Goal: Book appointment/travel/reservation

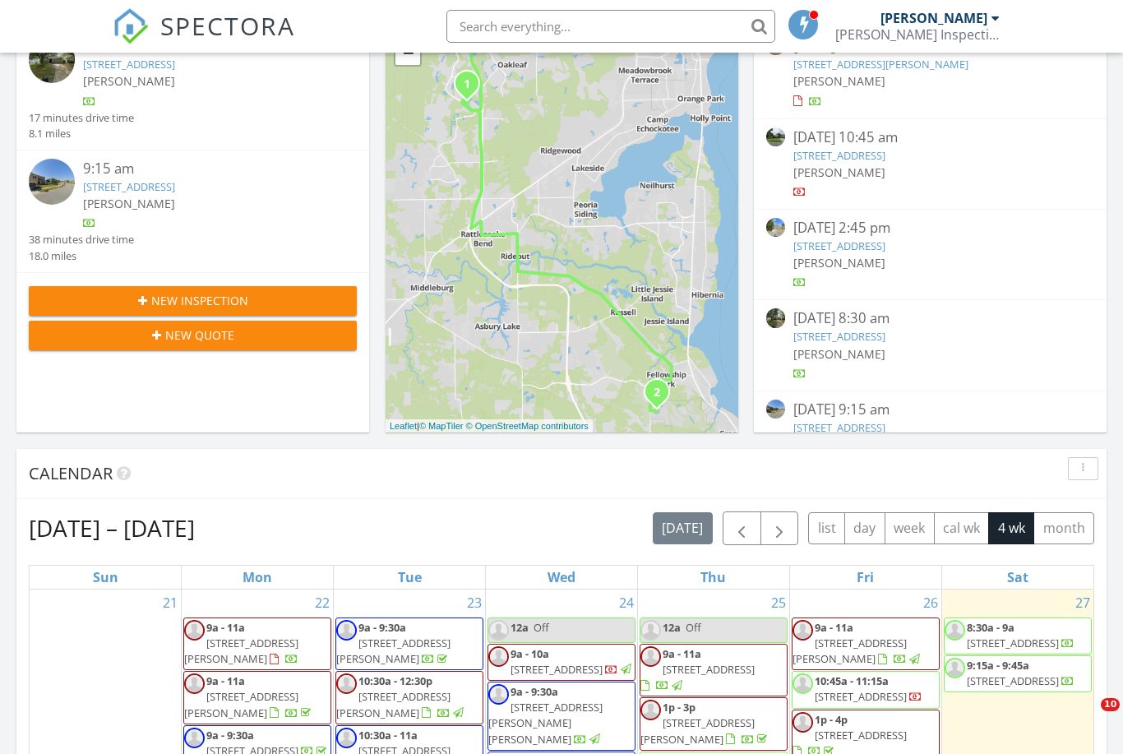
click at [654, 20] on input "text" at bounding box center [610, 26] width 329 height 33
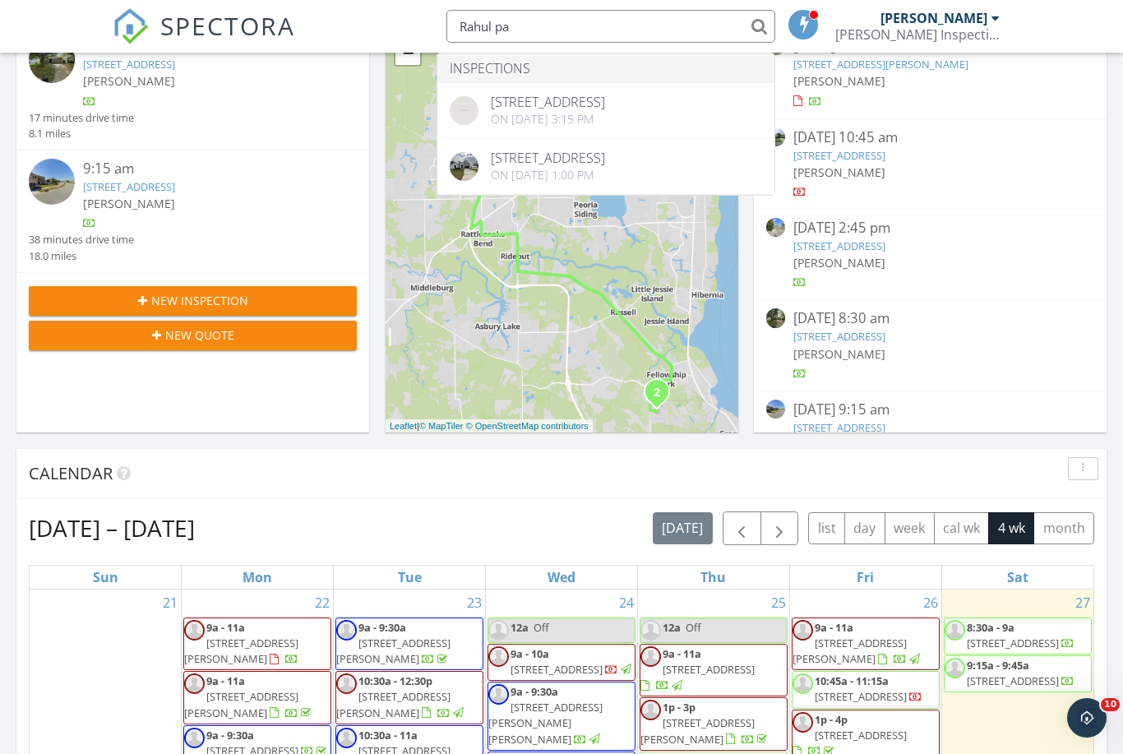
type input "Rahul pa"
click at [206, 28] on span "SPECTORA" at bounding box center [227, 25] width 135 height 35
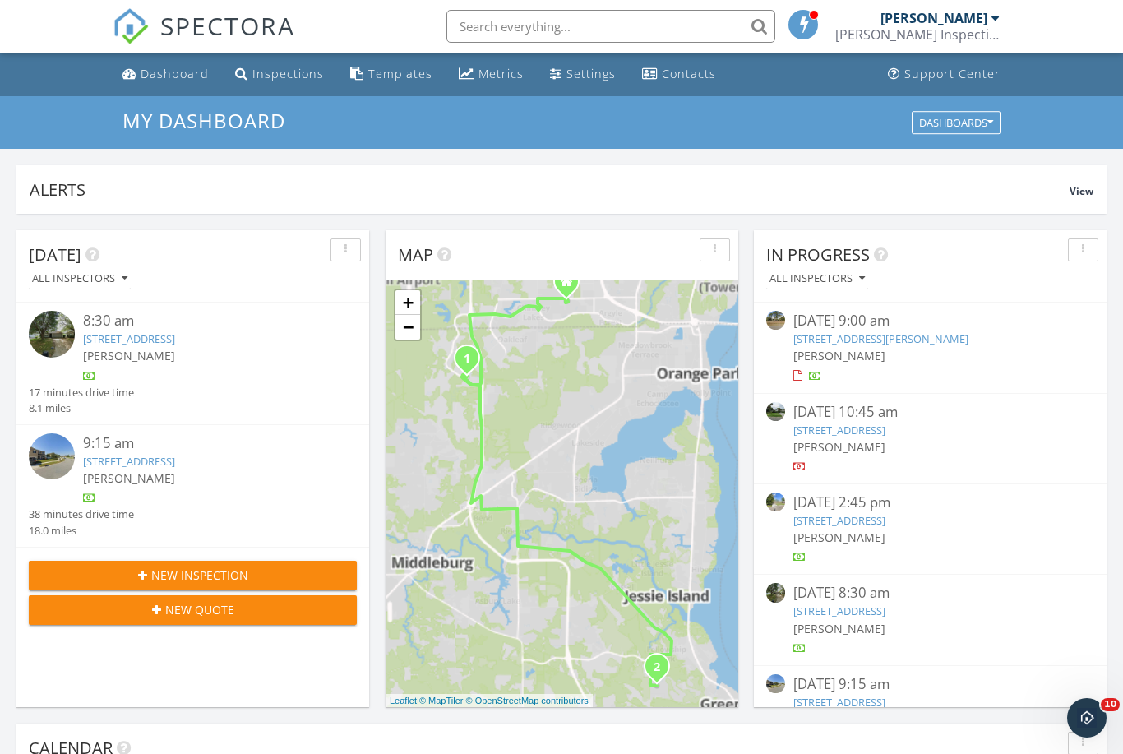
click at [211, 584] on span "New Inspection" at bounding box center [199, 574] width 97 height 17
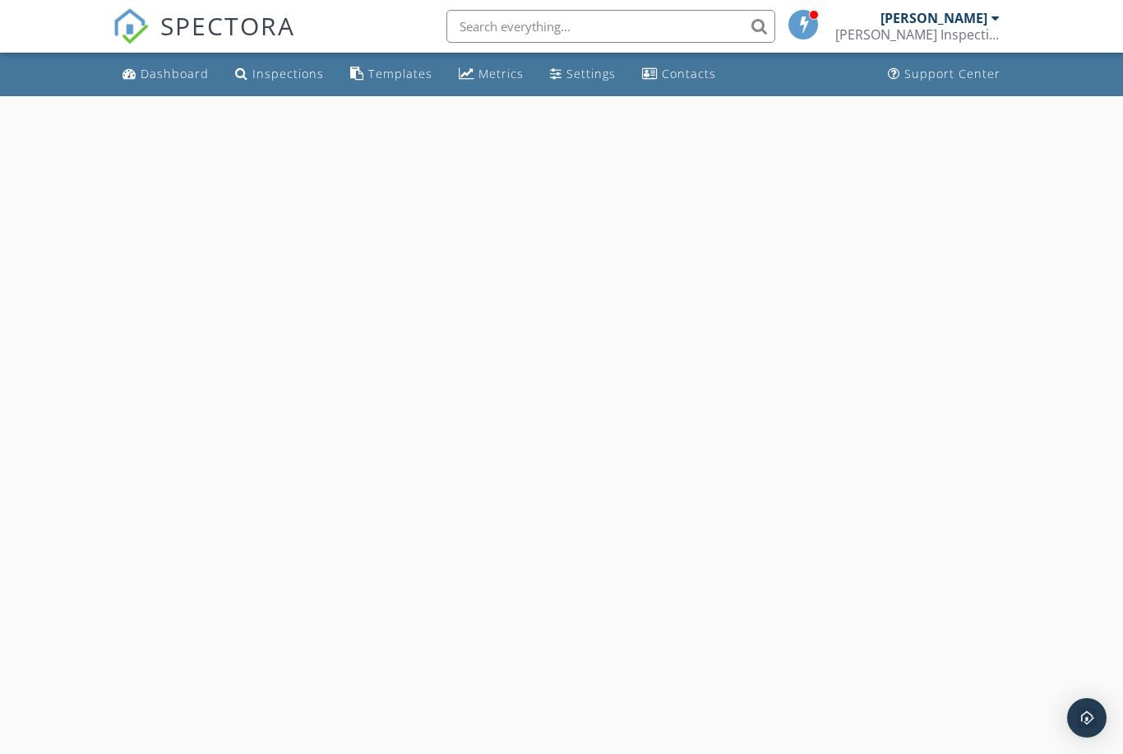
select select "8"
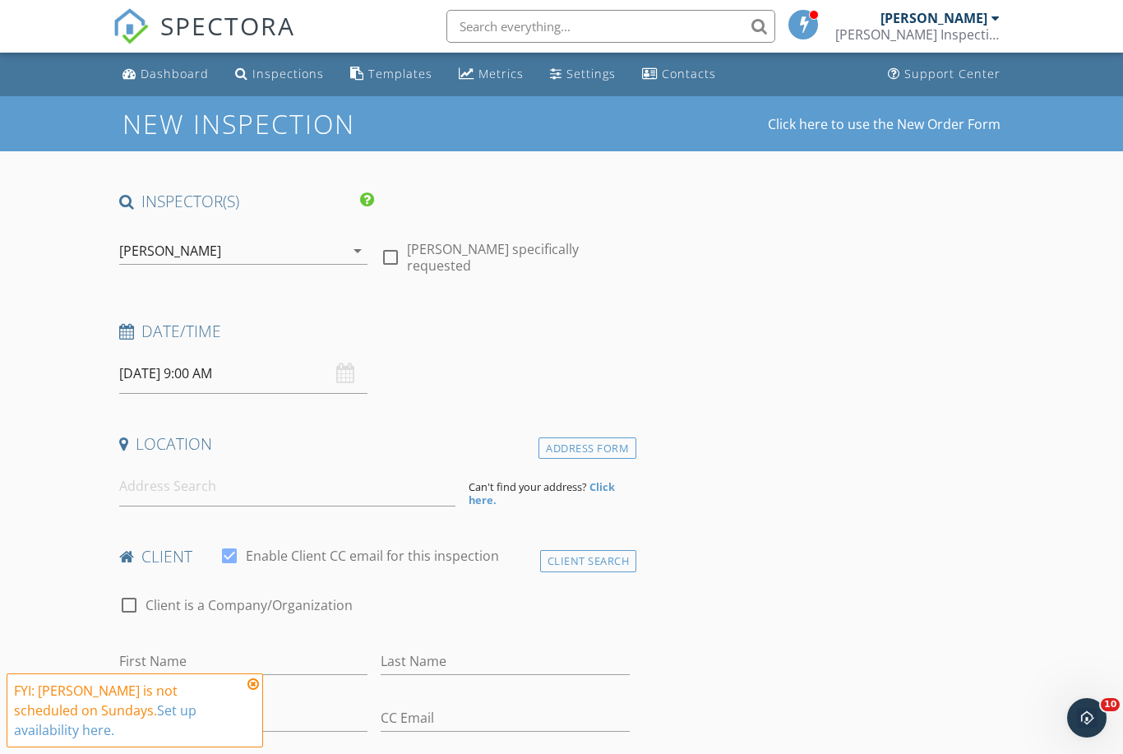
click at [298, 376] on input "[DATE] 9:00 AM" at bounding box center [243, 374] width 249 height 40
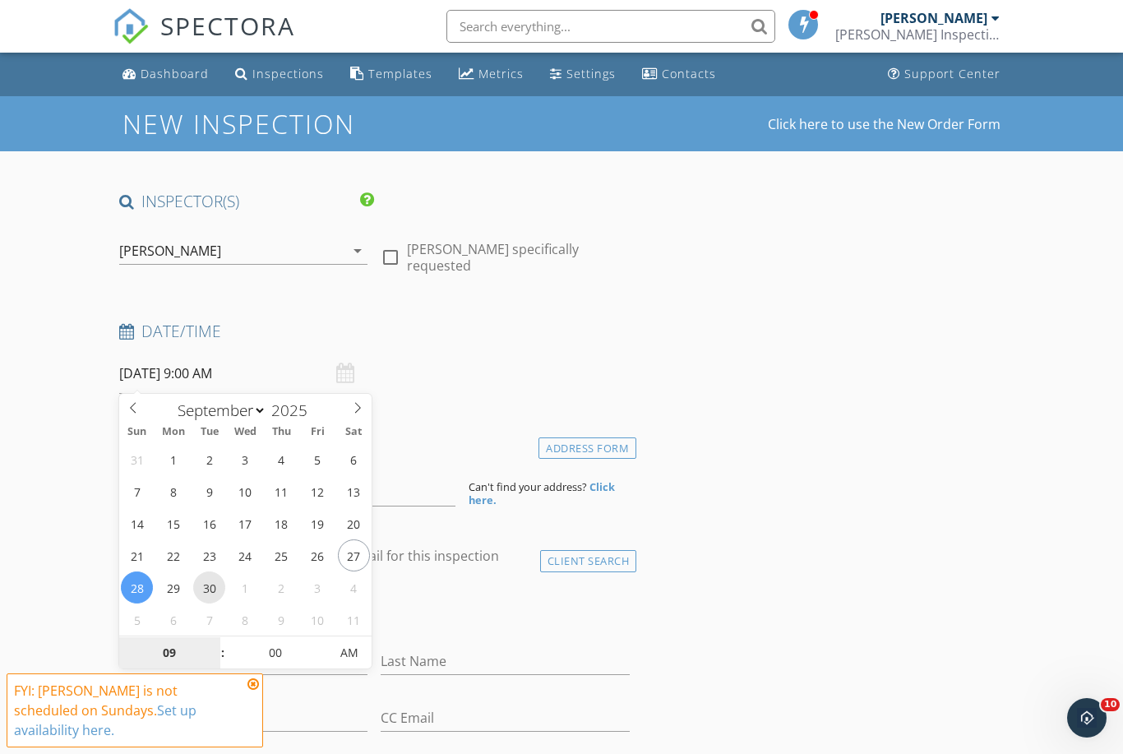
type input "[DATE] 9:00 AM"
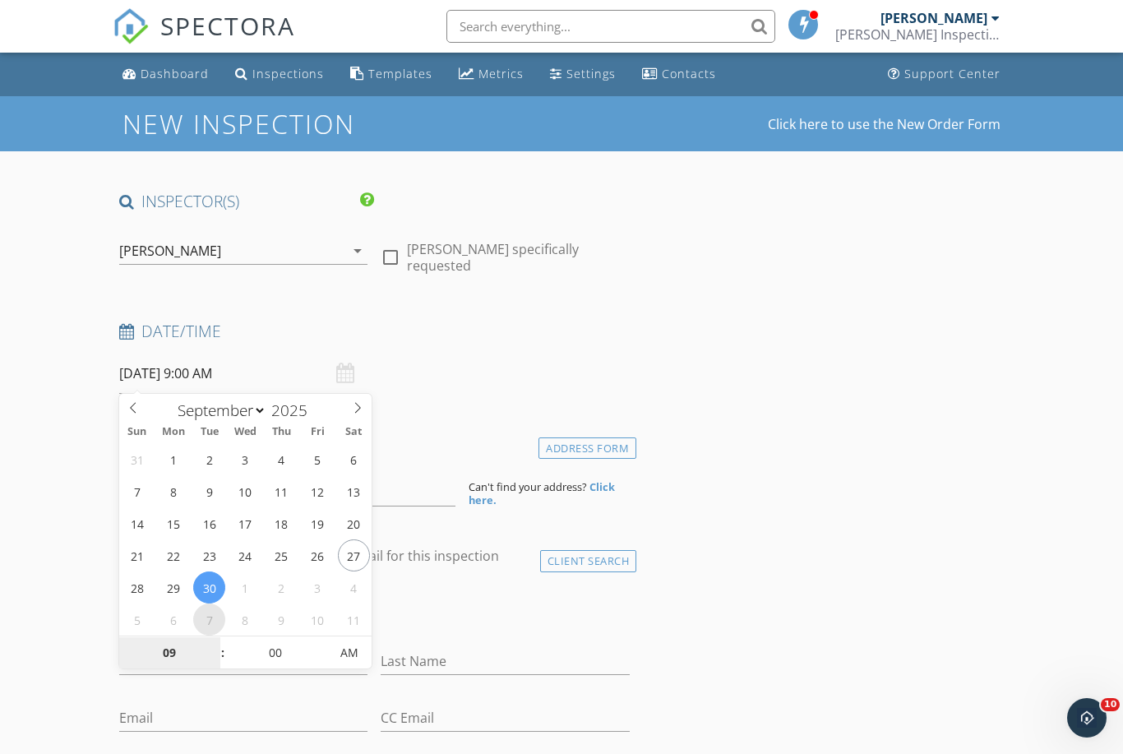
drag, startPoint x: 204, startPoint y: 591, endPoint x: 209, endPoint y: 612, distance: 21.1
type input "10"
type input "[DATE] 10:00 AM"
click at [215, 640] on span at bounding box center [215, 644] width 12 height 16
click at [481, 378] on div "Date/Time 09/30/2025 10:00 AM" at bounding box center [375, 357] width 524 height 73
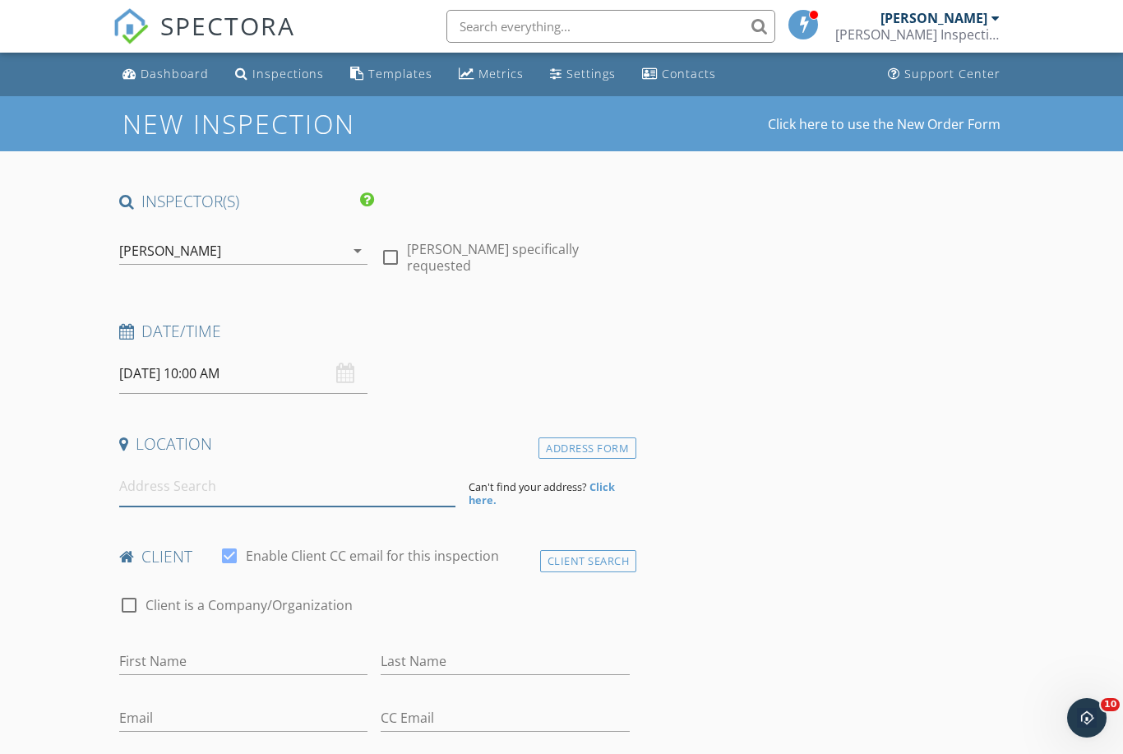
click at [423, 484] on input at bounding box center [287, 486] width 336 height 40
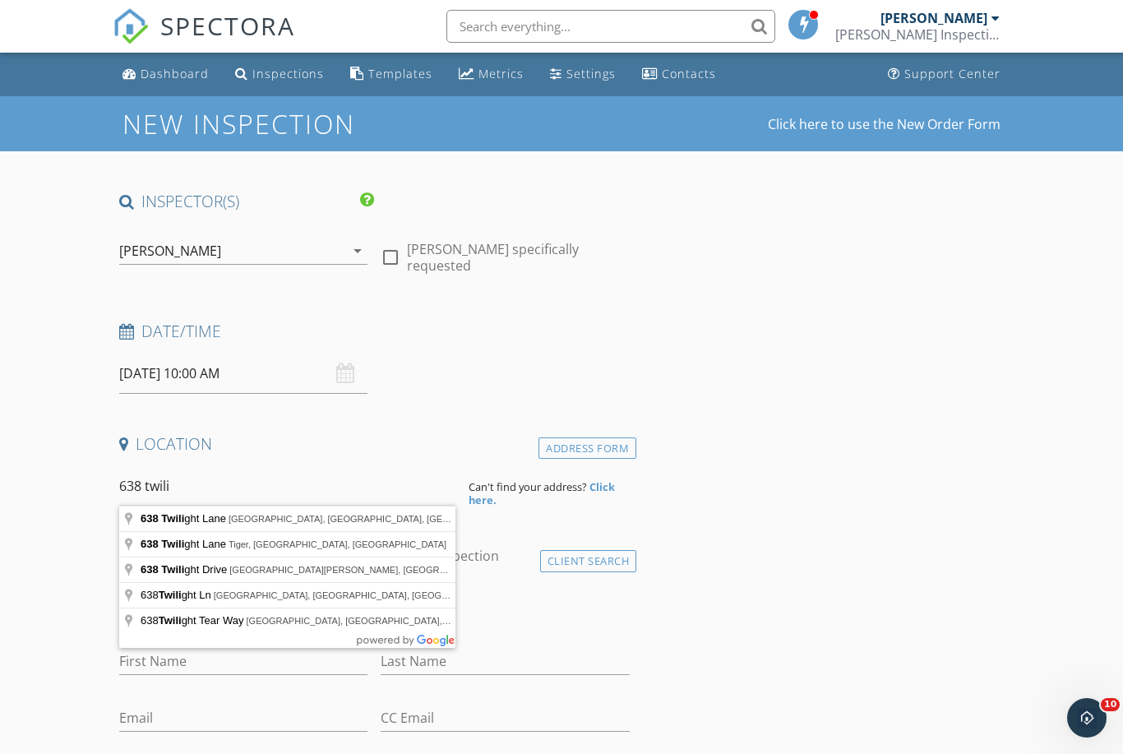
drag, startPoint x: 423, startPoint y: 483, endPoint x: 382, endPoint y: 519, distance: 54.2
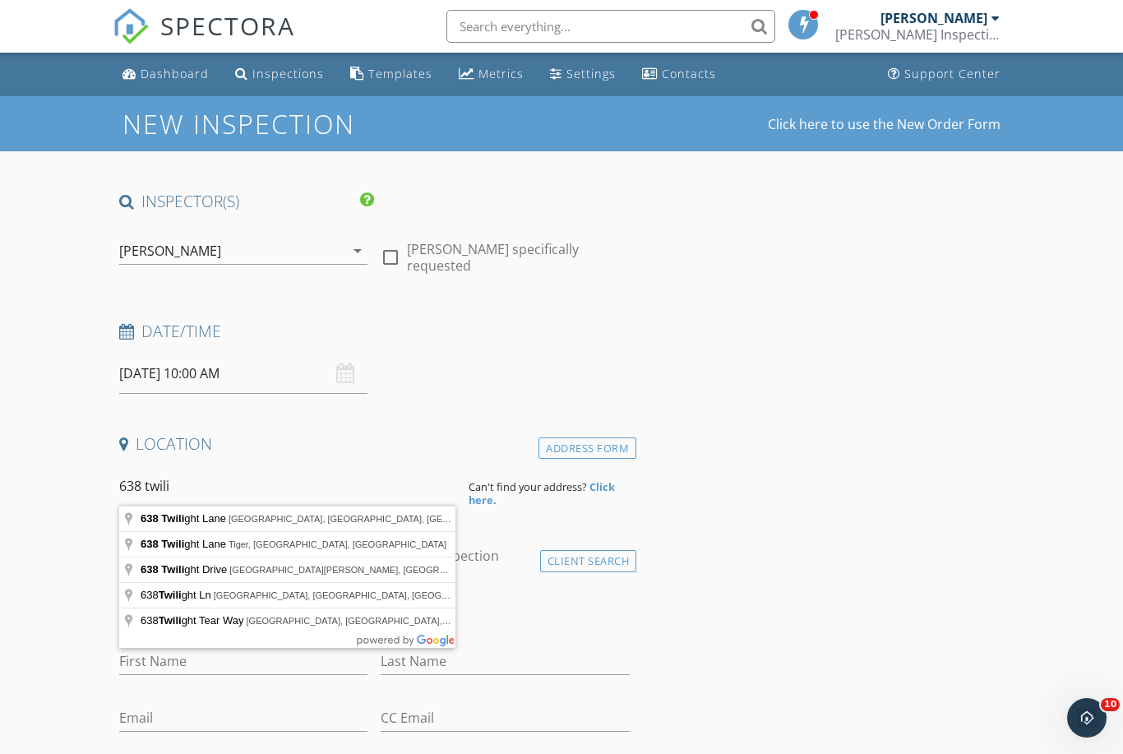
drag, startPoint x: 345, startPoint y: 493, endPoint x: 345, endPoint y: 484, distance: 9.0
click at [345, 493] on input "638 twili" at bounding box center [287, 486] width 336 height 40
type input "638 Twilight Lane, St. Augustine, FL, USA"
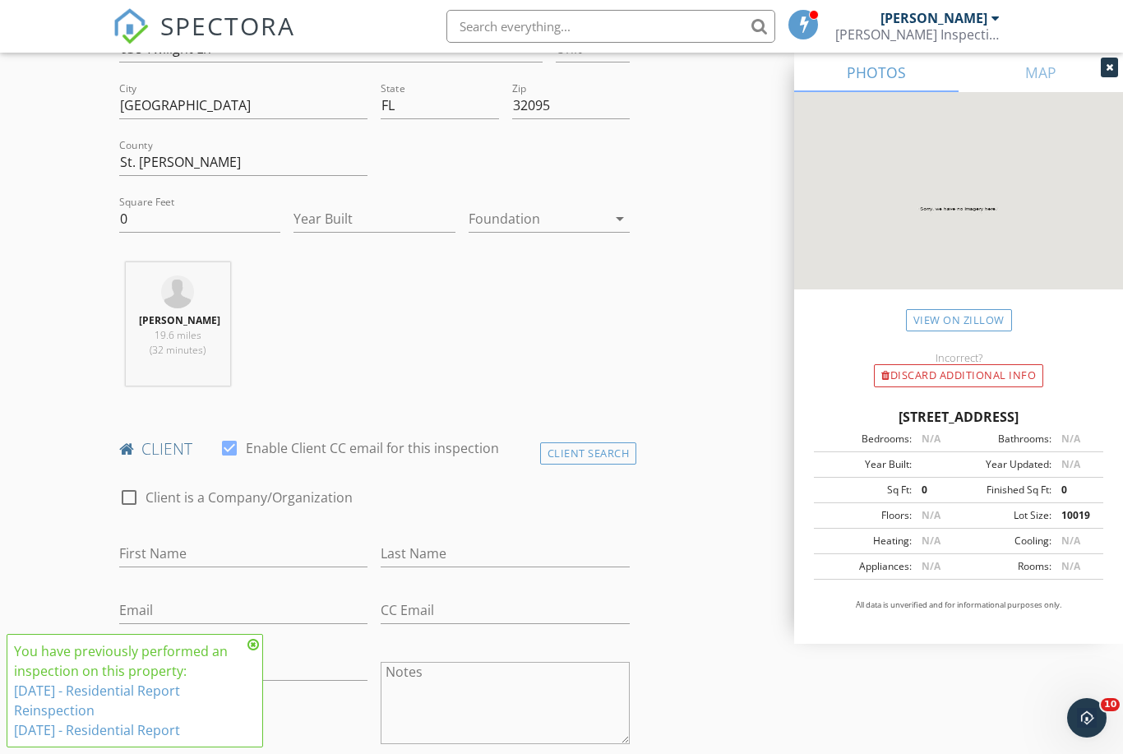
scroll to position [477, 0]
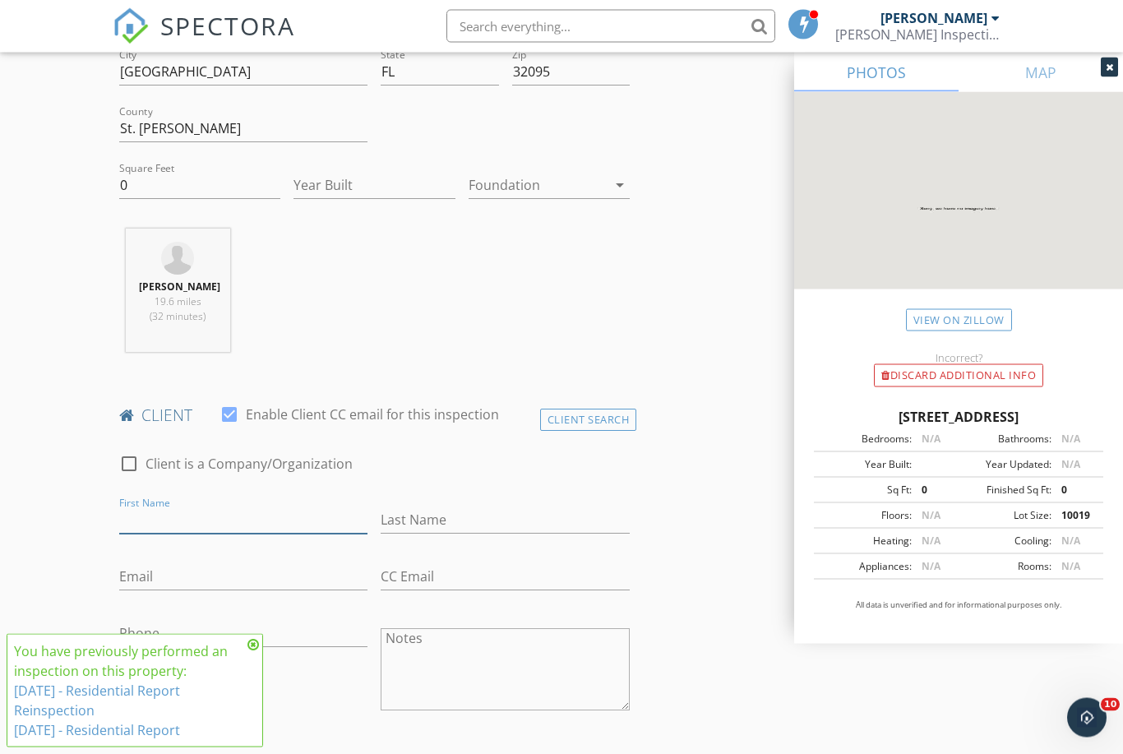
click at [238, 514] on input "First Name" at bounding box center [243, 520] width 249 height 27
click at [603, 423] on div "Client Search" at bounding box center [588, 420] width 97 height 22
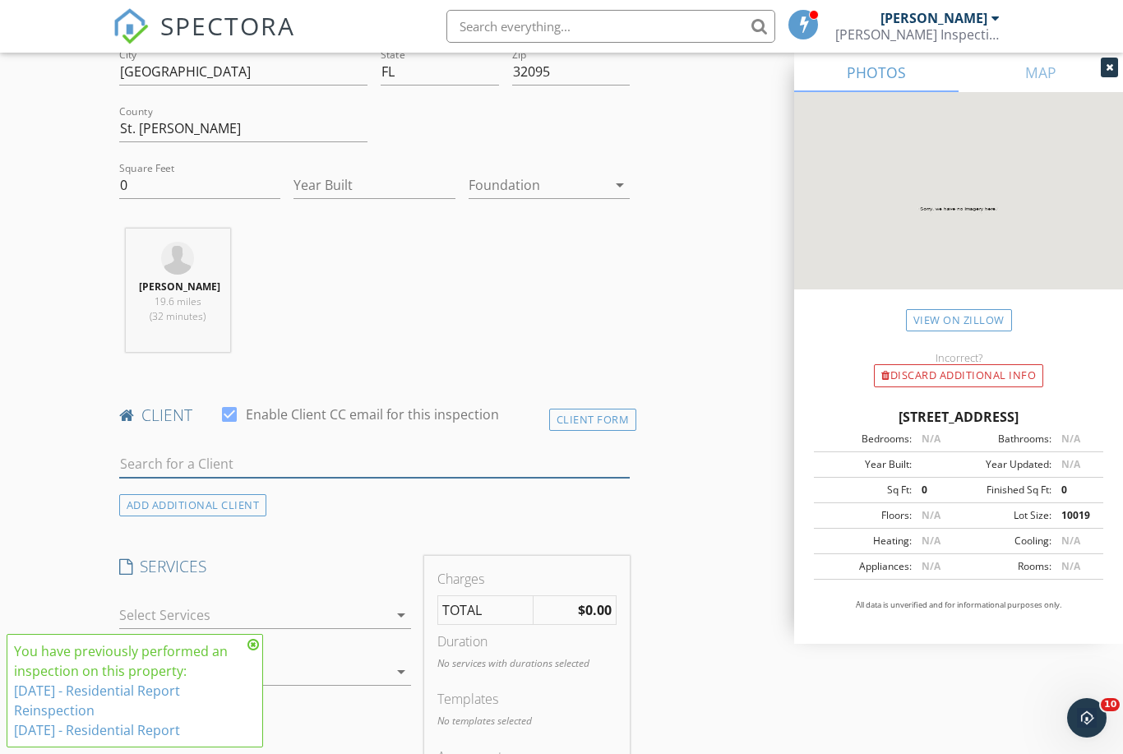
click at [525, 466] on input "text" at bounding box center [374, 464] width 511 height 27
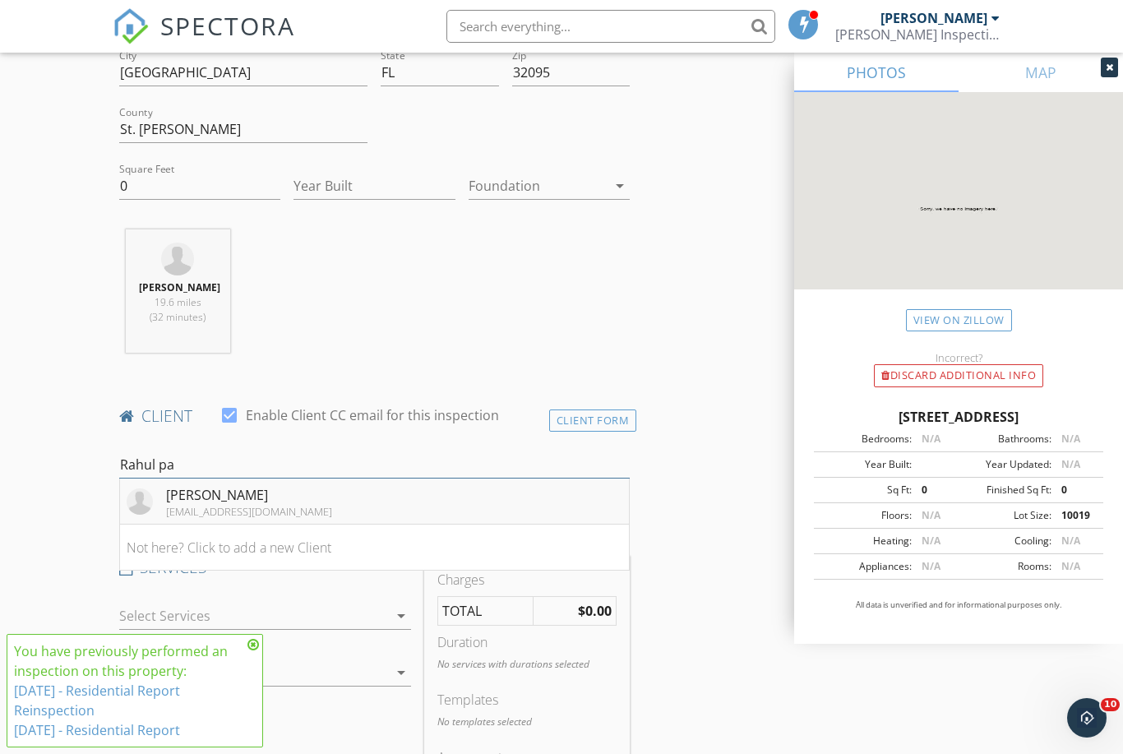
type input "Rahul pa"
click at [459, 508] on li "Rahul Patel rbp2097@gmail.com" at bounding box center [374, 501] width 509 height 46
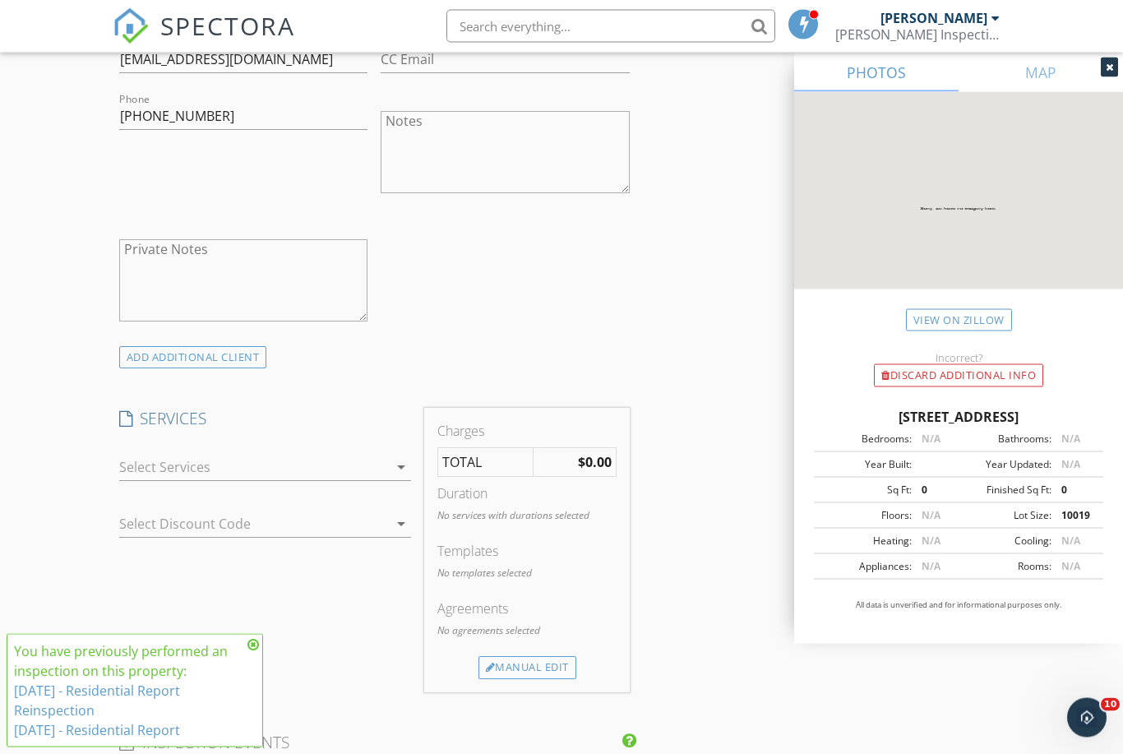
scroll to position [1028, 0]
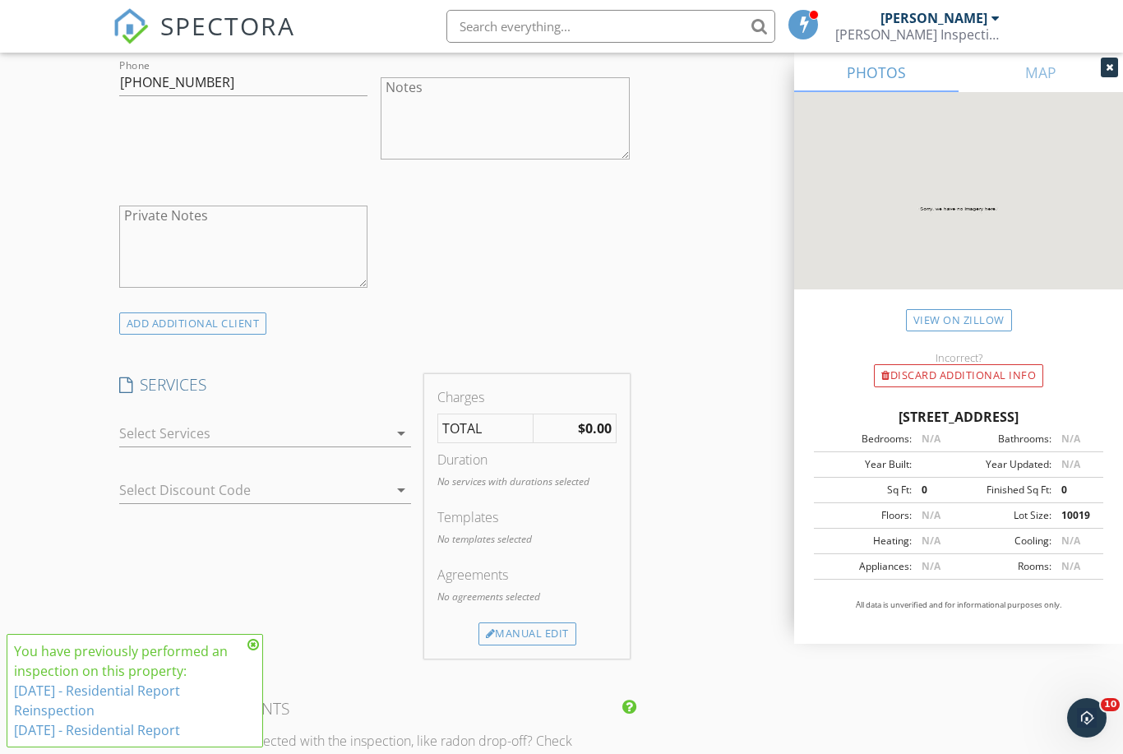
click at [255, 432] on div at bounding box center [254, 433] width 270 height 26
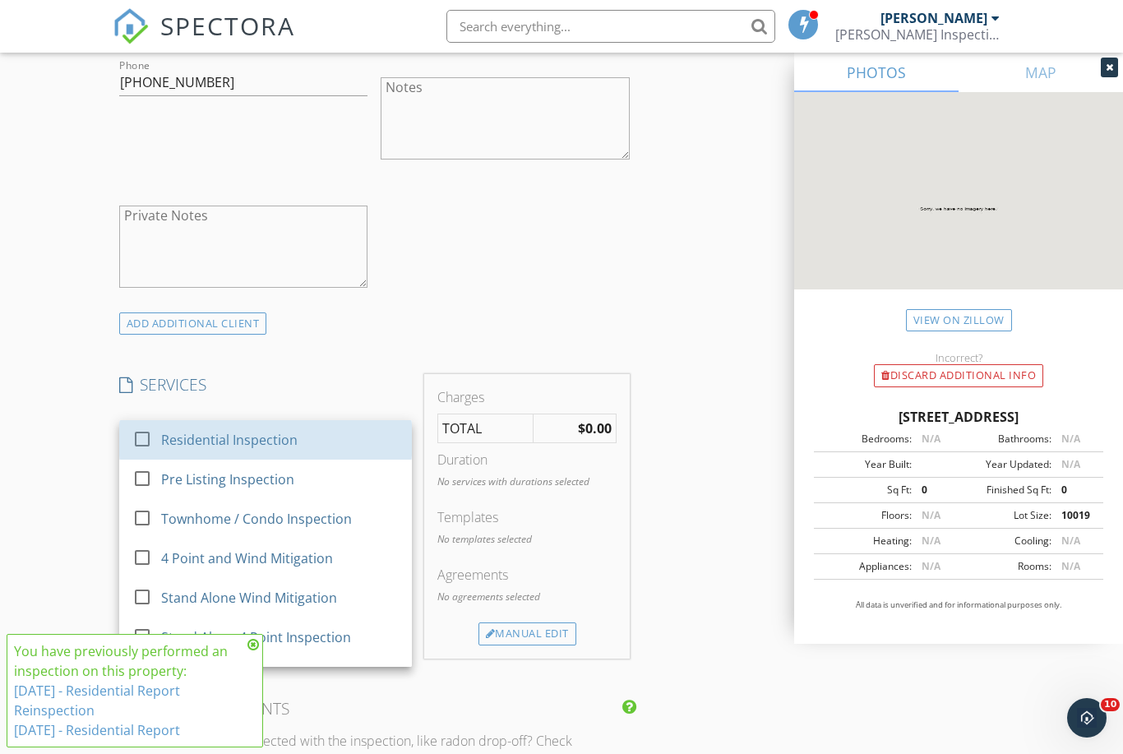
click at [255, 432] on div "Residential Inspection" at bounding box center [229, 440] width 136 height 20
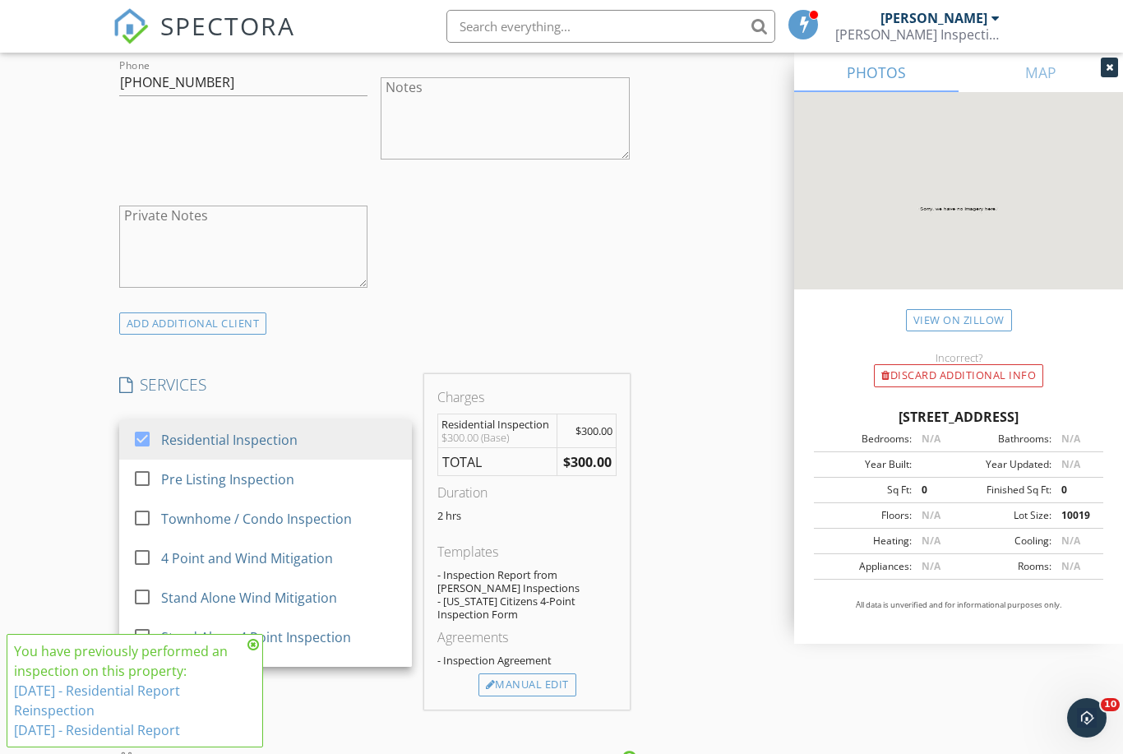
click at [365, 378] on h4 "SERVICES" at bounding box center [265, 384] width 293 height 21
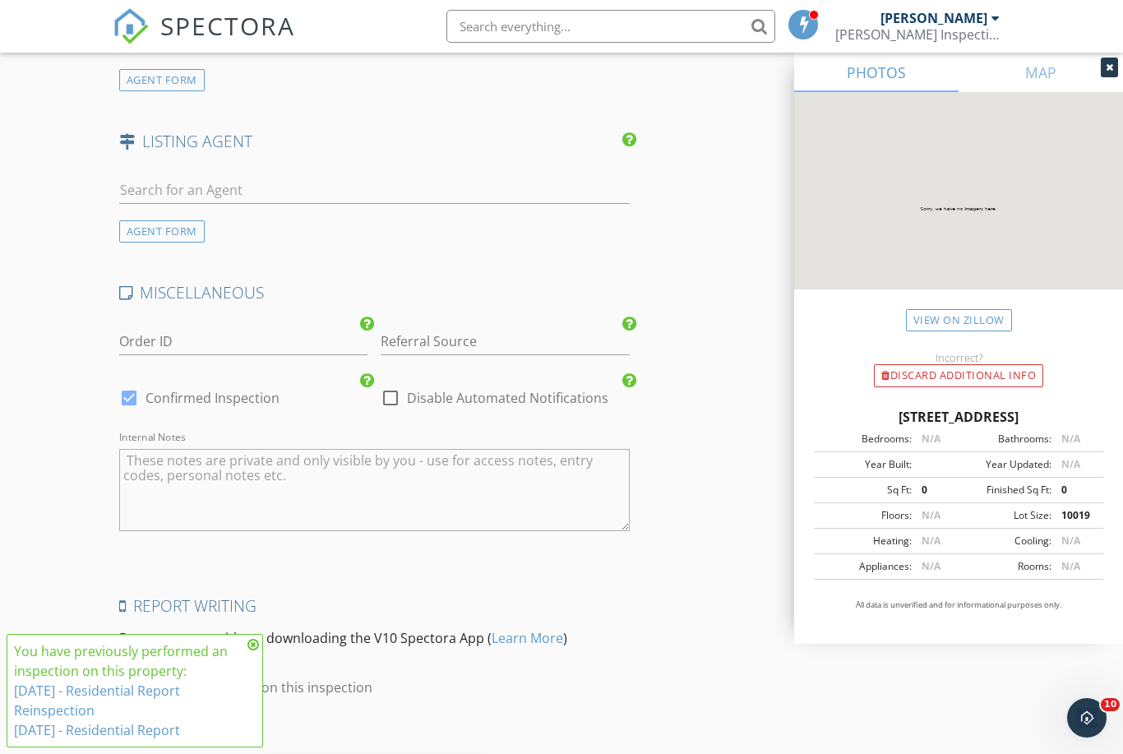
scroll to position [2164, 0]
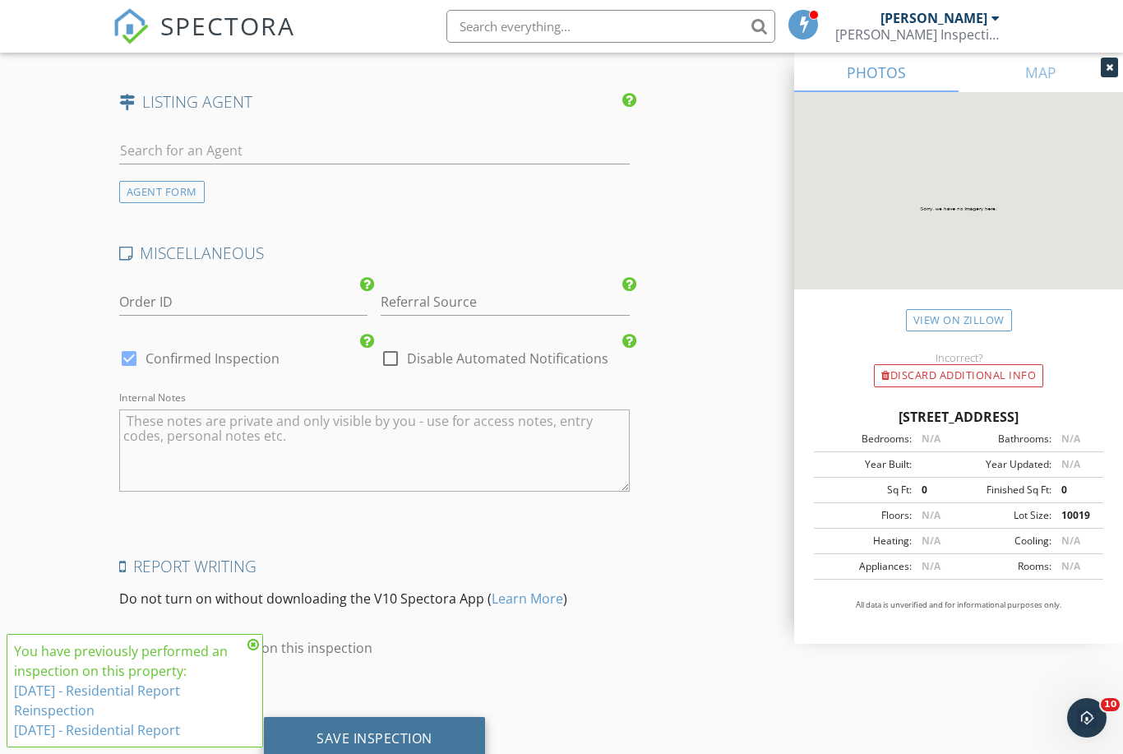
click at [391, 730] on div "Save Inspection" at bounding box center [375, 738] width 116 height 16
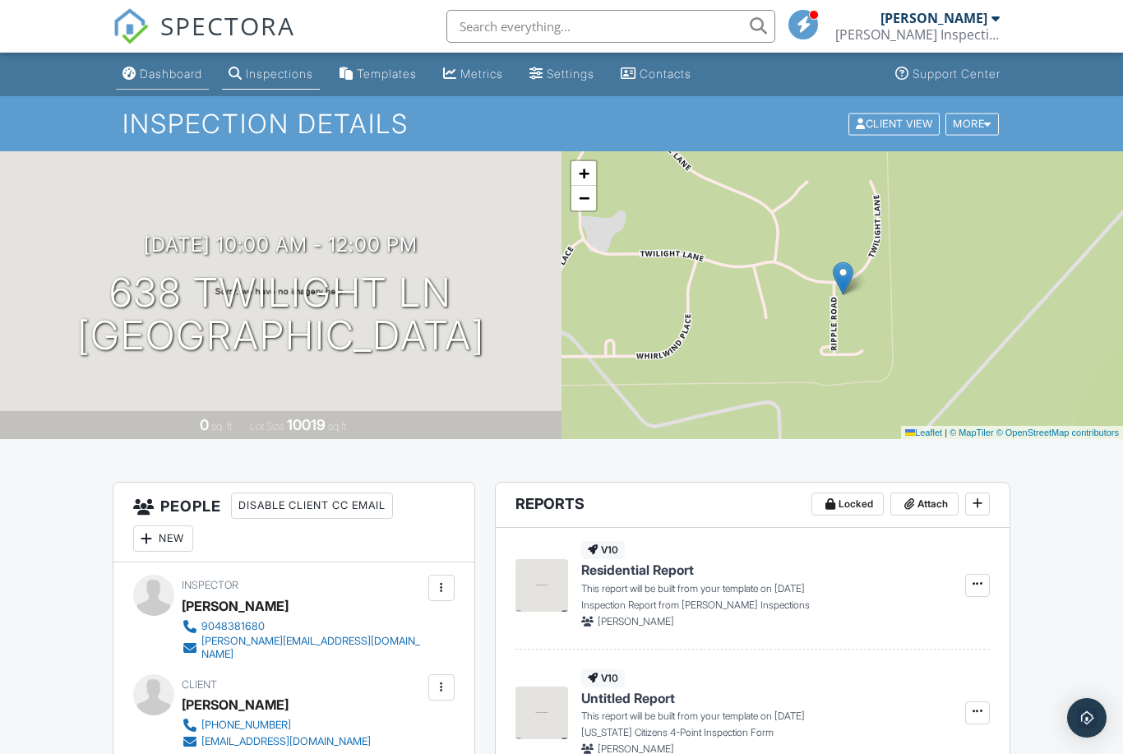
click at [170, 68] on div "Dashboard" at bounding box center [171, 74] width 62 height 14
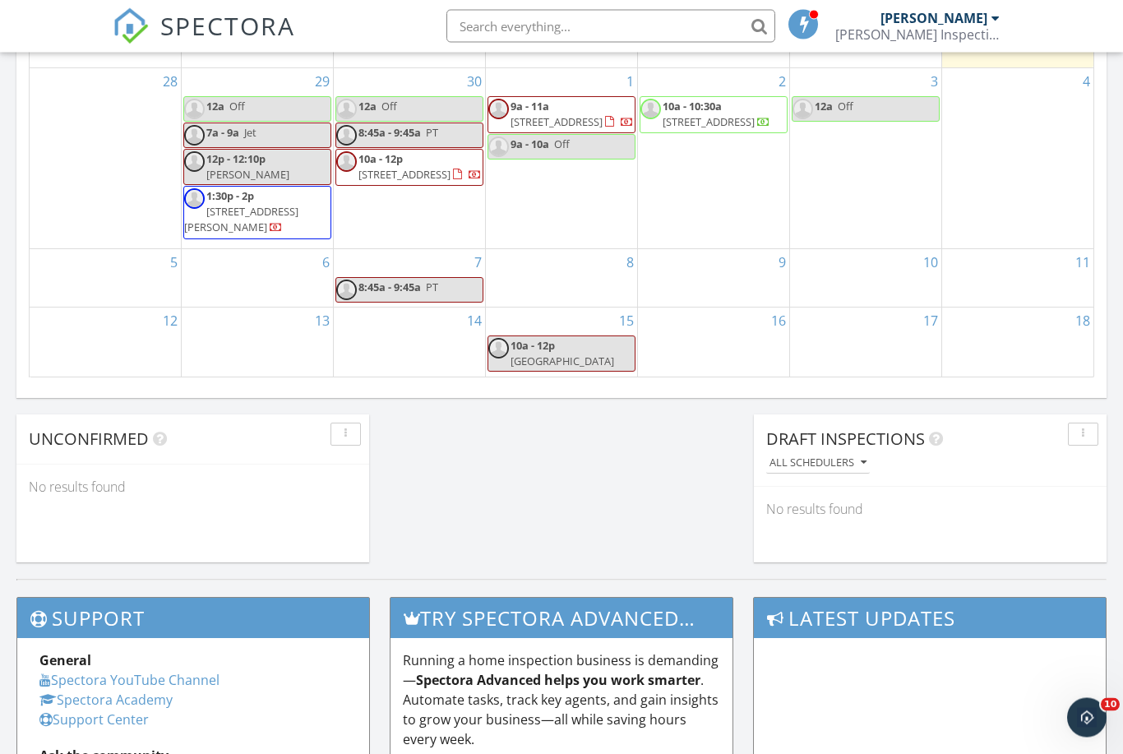
scroll to position [1131, 0]
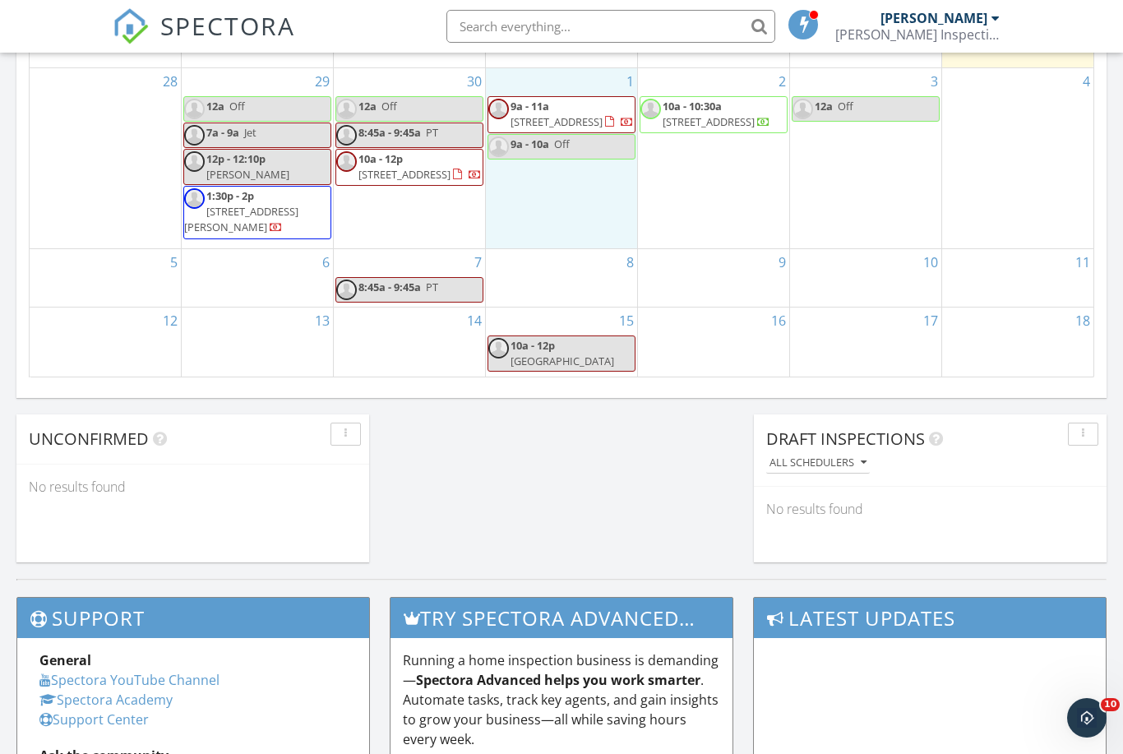
click at [557, 234] on div "1 9a - 11a 5013 Homecrest Cir, Jacksonville 32244 9a - 10a Off" at bounding box center [561, 158] width 151 height 180
click at [575, 193] on link "Event" at bounding box center [559, 191] width 85 height 26
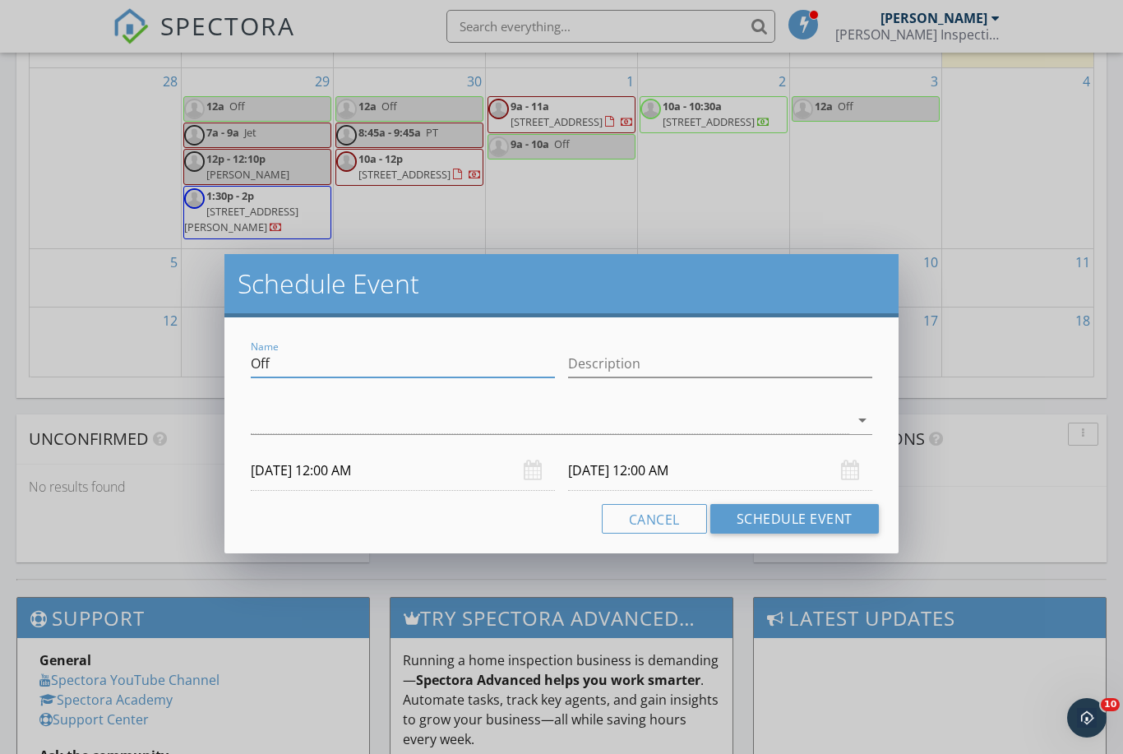
click at [421, 359] on input "Off" at bounding box center [403, 363] width 304 height 27
type input "[PERSON_NAME]"
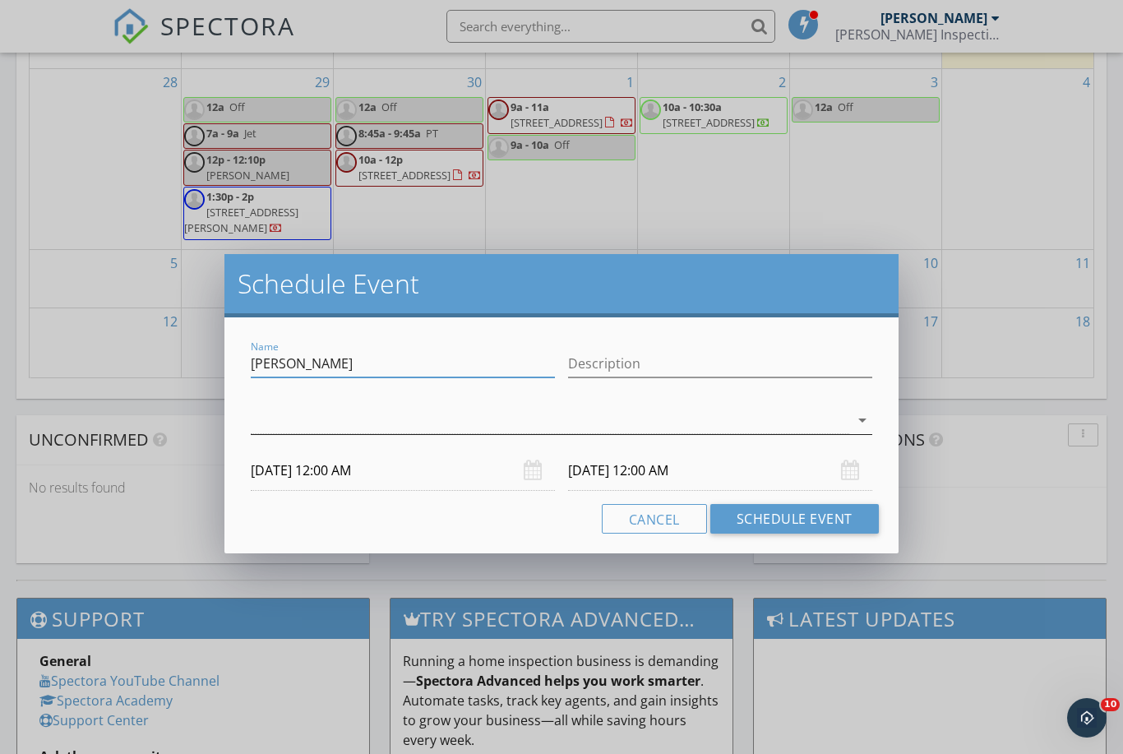
click at [368, 422] on div at bounding box center [550, 420] width 599 height 27
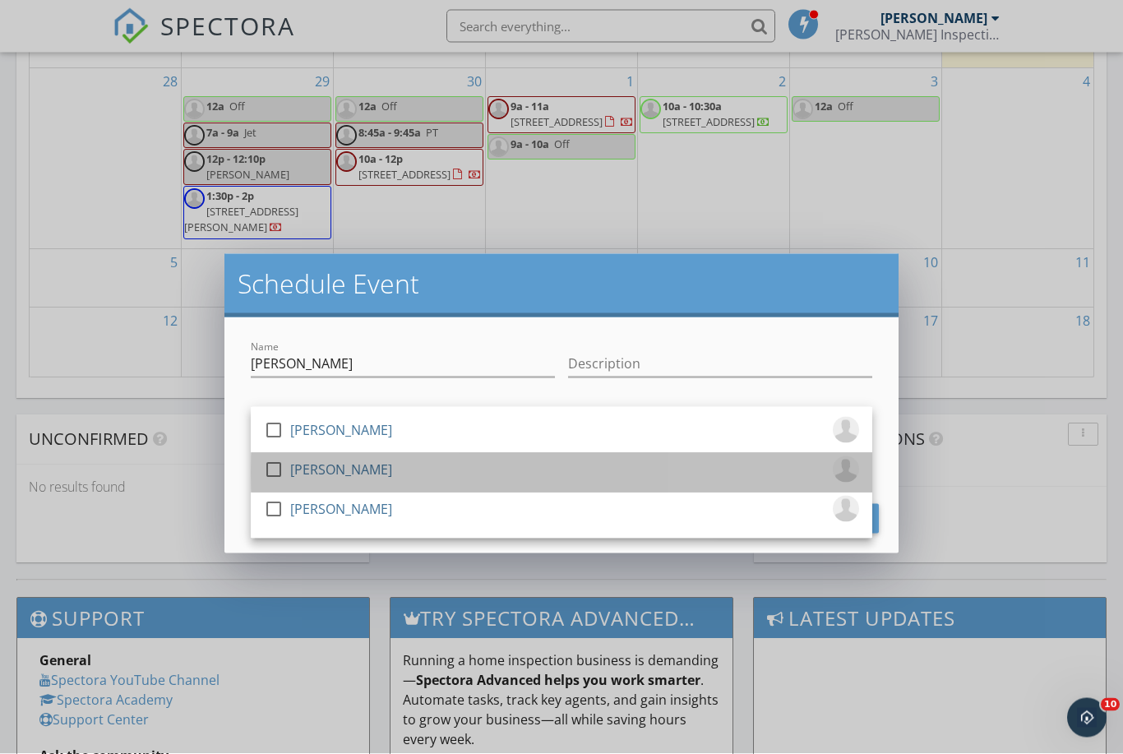
scroll to position [1131, 0]
click at [334, 473] on div "[PERSON_NAME]" at bounding box center [341, 469] width 102 height 26
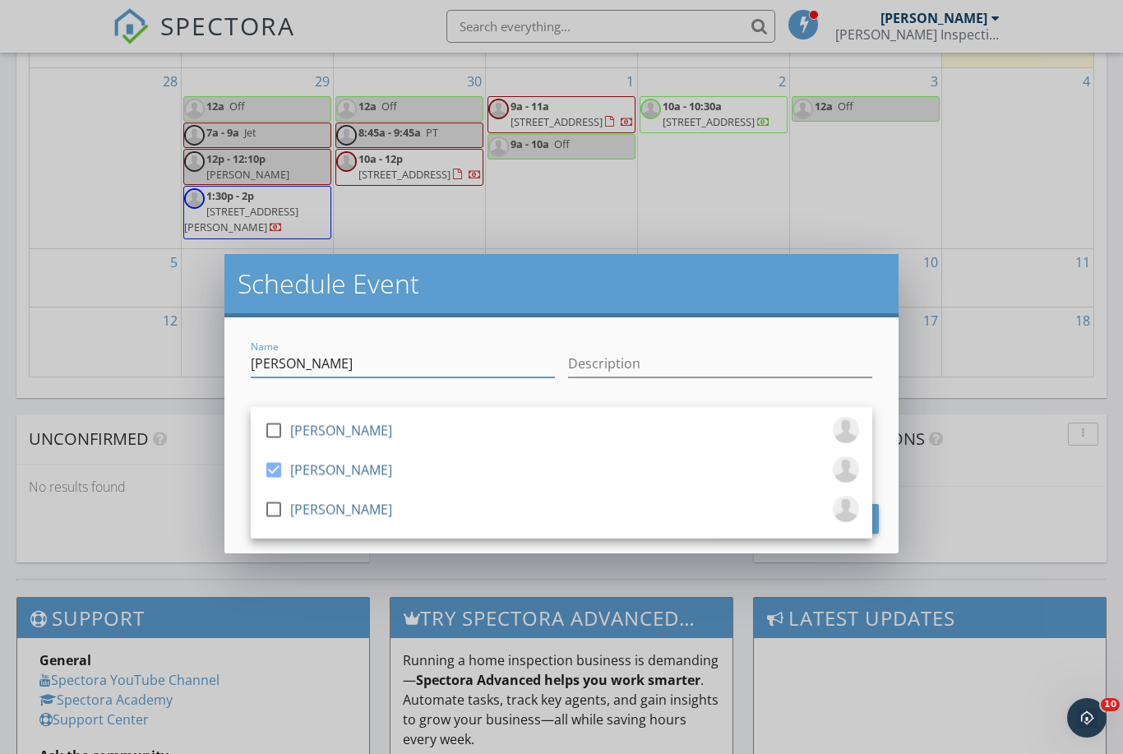
click at [418, 362] on input "[PERSON_NAME]" at bounding box center [403, 363] width 304 height 27
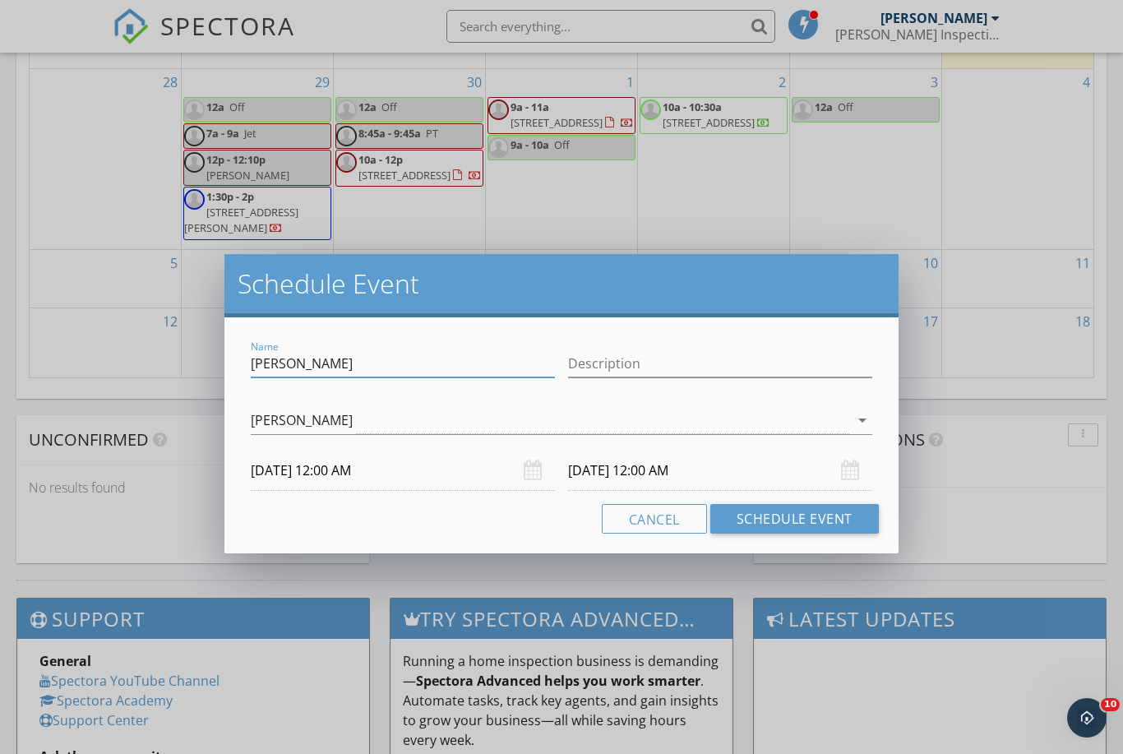
click at [485, 473] on input "10/01/2025 12:00 AM" at bounding box center [403, 471] width 304 height 40
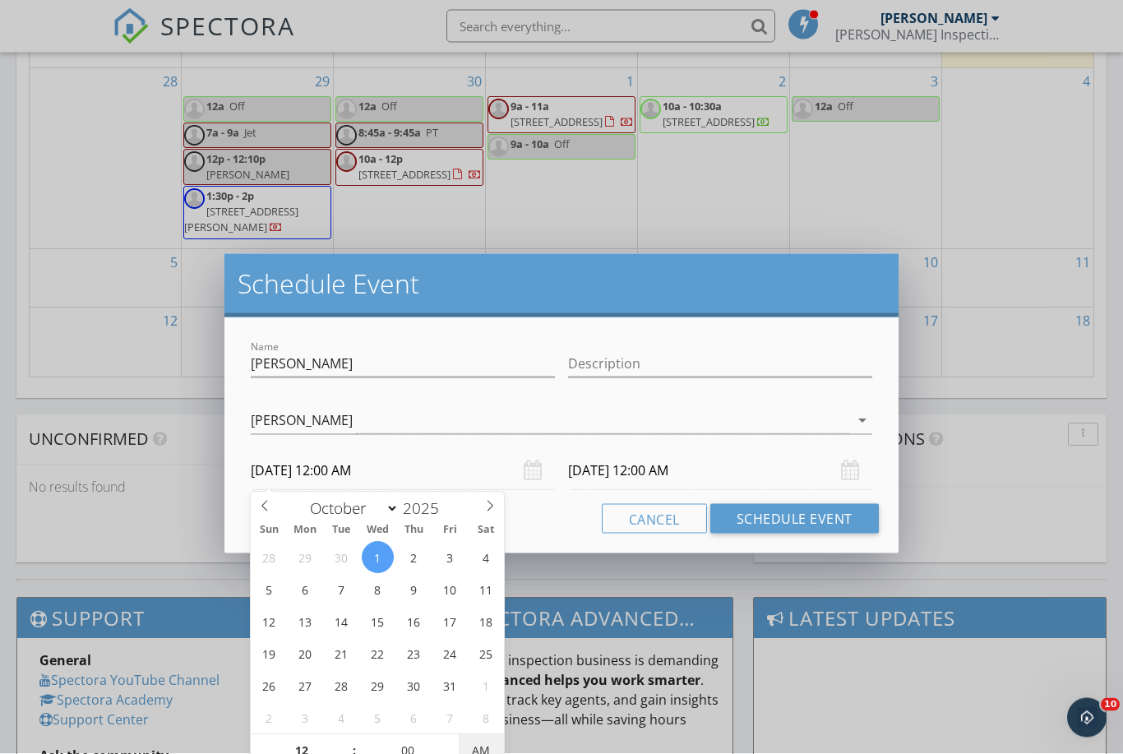
type input "10/01/2025 12:00 PM"
type input "10/02/2025 12:00 PM"
click at [480, 740] on span "PM" at bounding box center [481, 750] width 45 height 33
click at [668, 455] on input "10/02/2025 12:00 PM" at bounding box center [720, 471] width 304 height 40
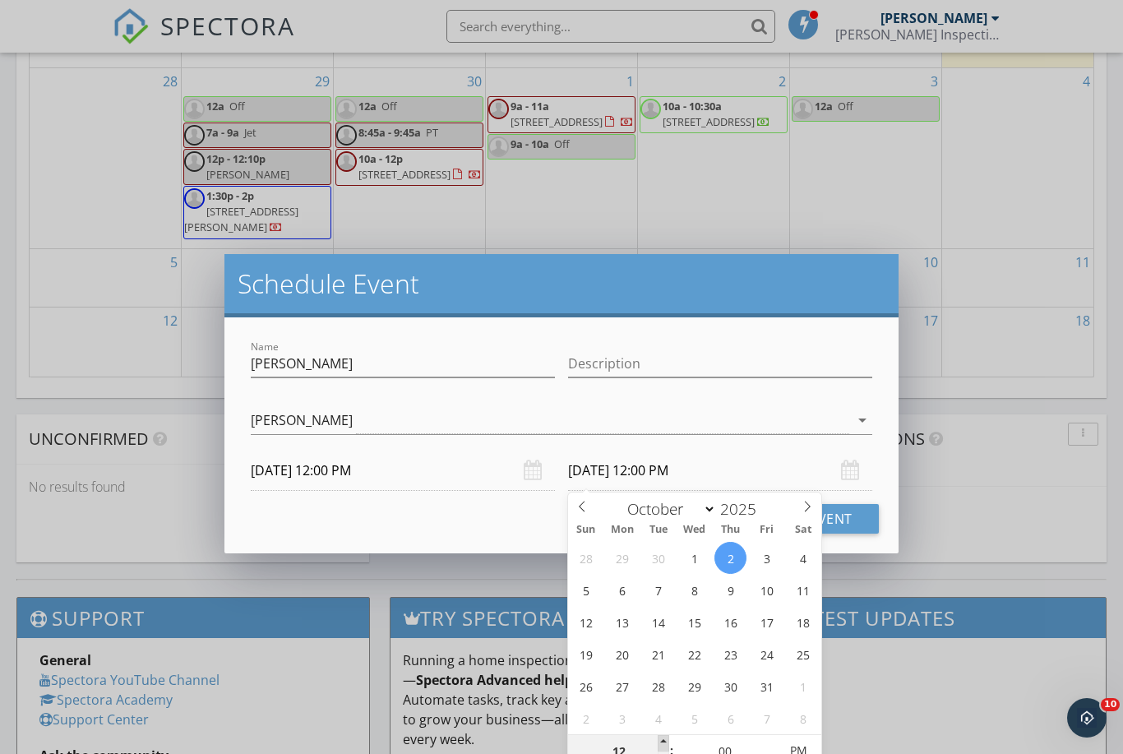
type input "01"
type input "10/02/2025 1:00 PM"
click at [667, 741] on span at bounding box center [664, 743] width 12 height 16
type input "02"
type input "10/02/2025 2:00 PM"
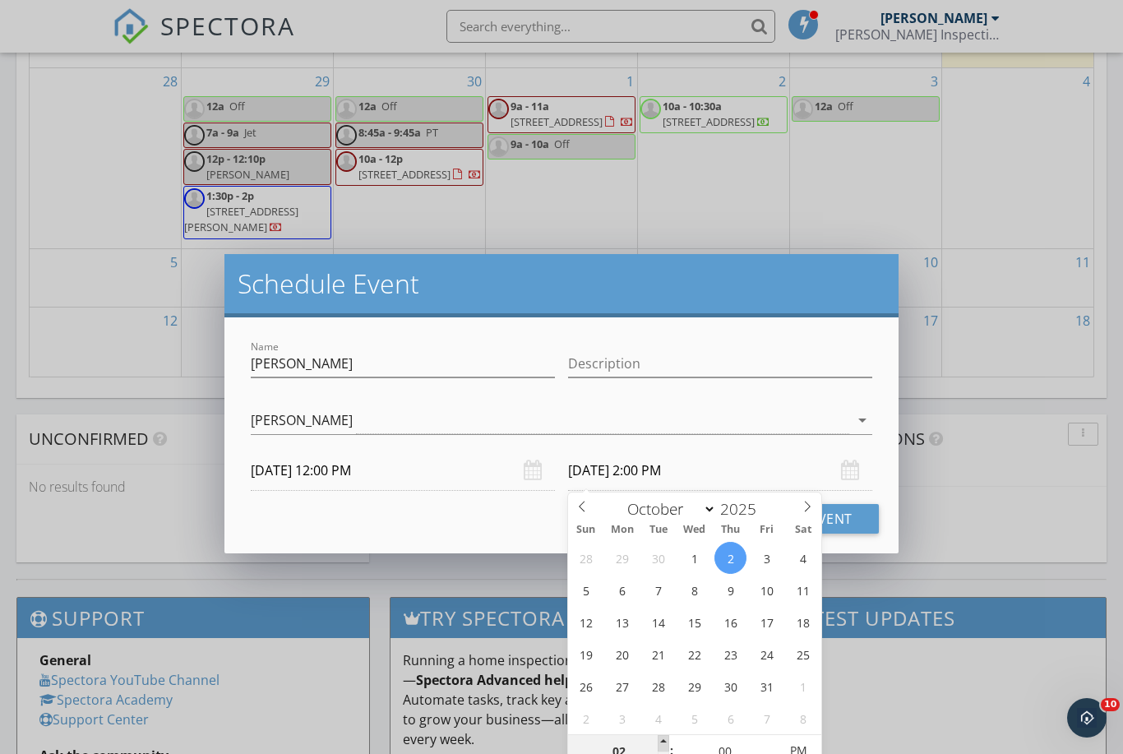
click at [667, 741] on span at bounding box center [664, 743] width 12 height 16
type input "03"
click at [661, 742] on span at bounding box center [664, 743] width 12 height 16
type input "10/01/2025 3:00 PM"
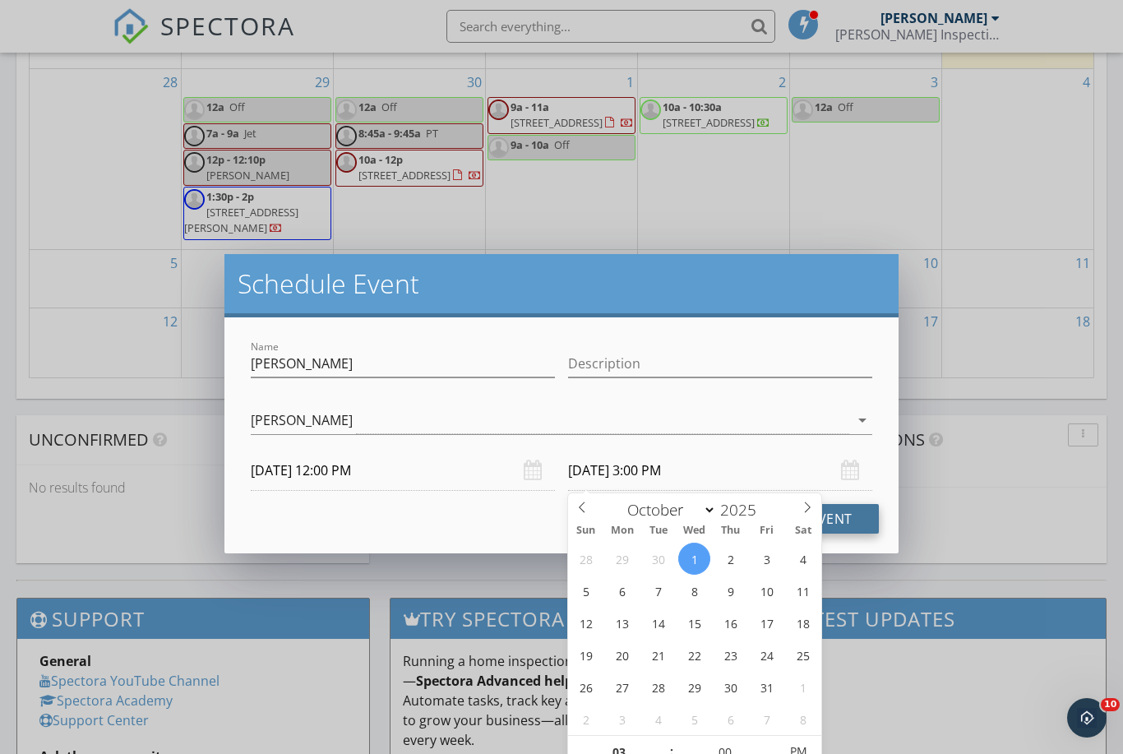
click at [842, 516] on button "Schedule Event" at bounding box center [794, 519] width 169 height 30
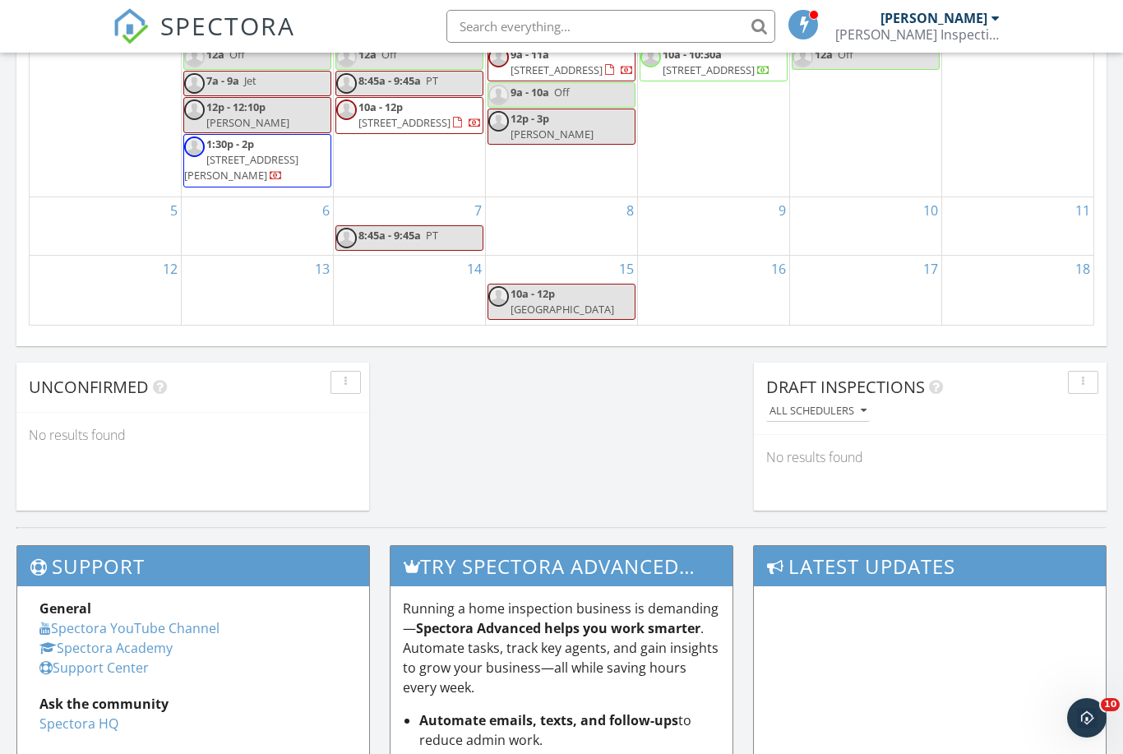
scroll to position [1184, 0]
